Goal: Transaction & Acquisition: Download file/media

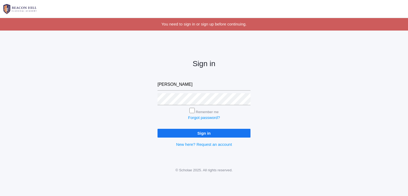
type input "[EMAIL_ADDRESS][DOMAIN_NAME]"
click at [157, 129] on input "Sign in" at bounding box center [203, 133] width 93 height 9
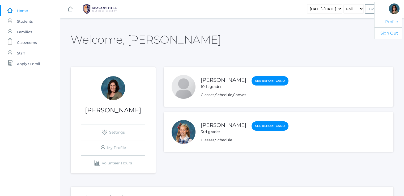
click at [393, 22] on link "Profile" at bounding box center [387, 22] width 27 height 12
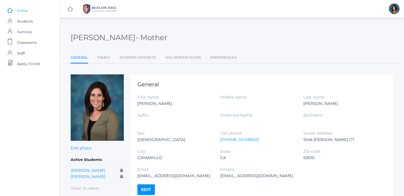
click at [22, 8] on span "Home" at bounding box center [22, 10] width 11 height 11
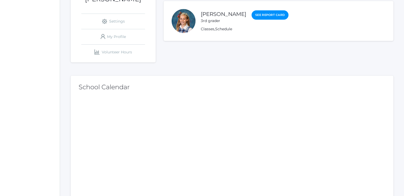
scroll to position [115, 0]
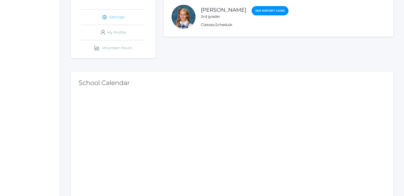
click at [118, 18] on link "icons/ui/navigation/settings Created with Sketch. Settings" at bounding box center [113, 17] width 64 height 15
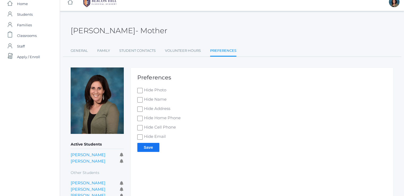
scroll to position [6, 0]
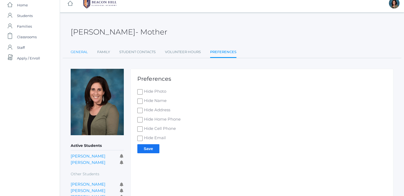
click at [77, 51] on link "General" at bounding box center [79, 52] width 17 height 11
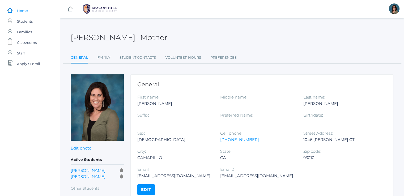
click at [20, 12] on span "Home" at bounding box center [22, 10] width 11 height 11
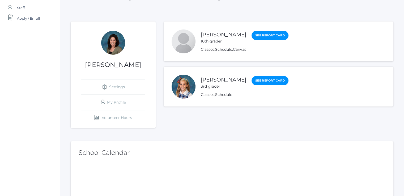
scroll to position [45, 0]
click at [228, 80] on link "Annette Noyes" at bounding box center [223, 80] width 45 height 7
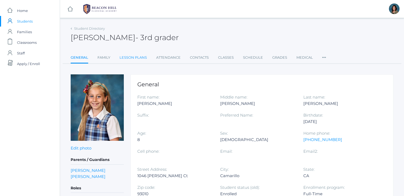
click at [137, 57] on link "Lesson Plans" at bounding box center [133, 57] width 27 height 11
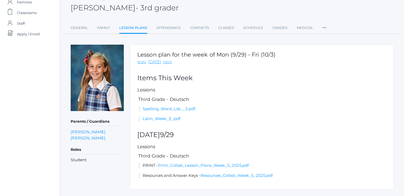
scroll to position [42, 0]
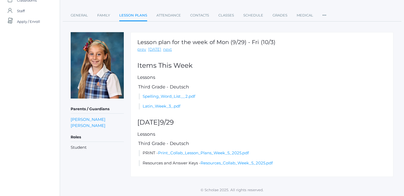
click at [204, 149] on div "Lesson plan for the week of Mon (9/29) - Fri (10/3) prev today next Items This …" at bounding box center [261, 104] width 263 height 145
click at [206, 154] on link "Print_Collab_Lesson_Plans_Week_5_2025.pdf" at bounding box center [203, 152] width 91 height 5
click at [177, 97] on link "Spelling_Word_List__2.pdf" at bounding box center [169, 96] width 53 height 5
click at [173, 106] on link "Latin_Week_3_.pdf" at bounding box center [162, 106] width 38 height 5
